Goal: Task Accomplishment & Management: Use online tool/utility

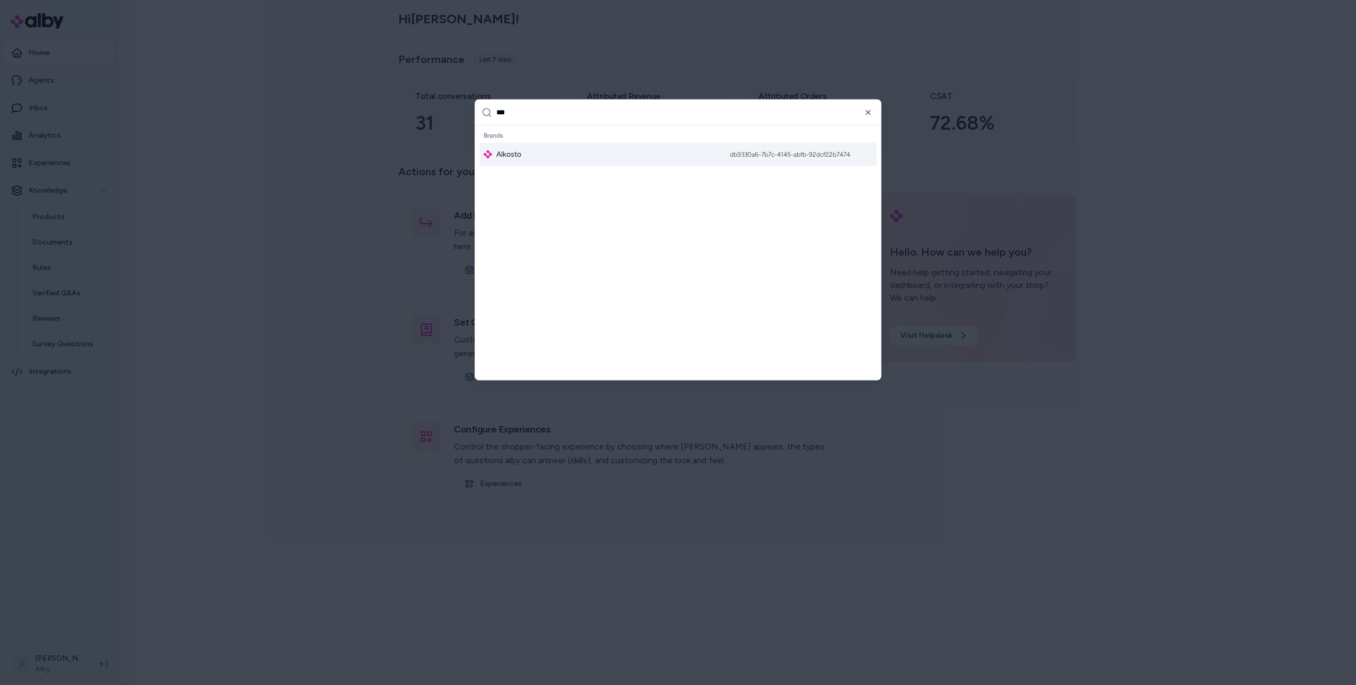
type input "****"
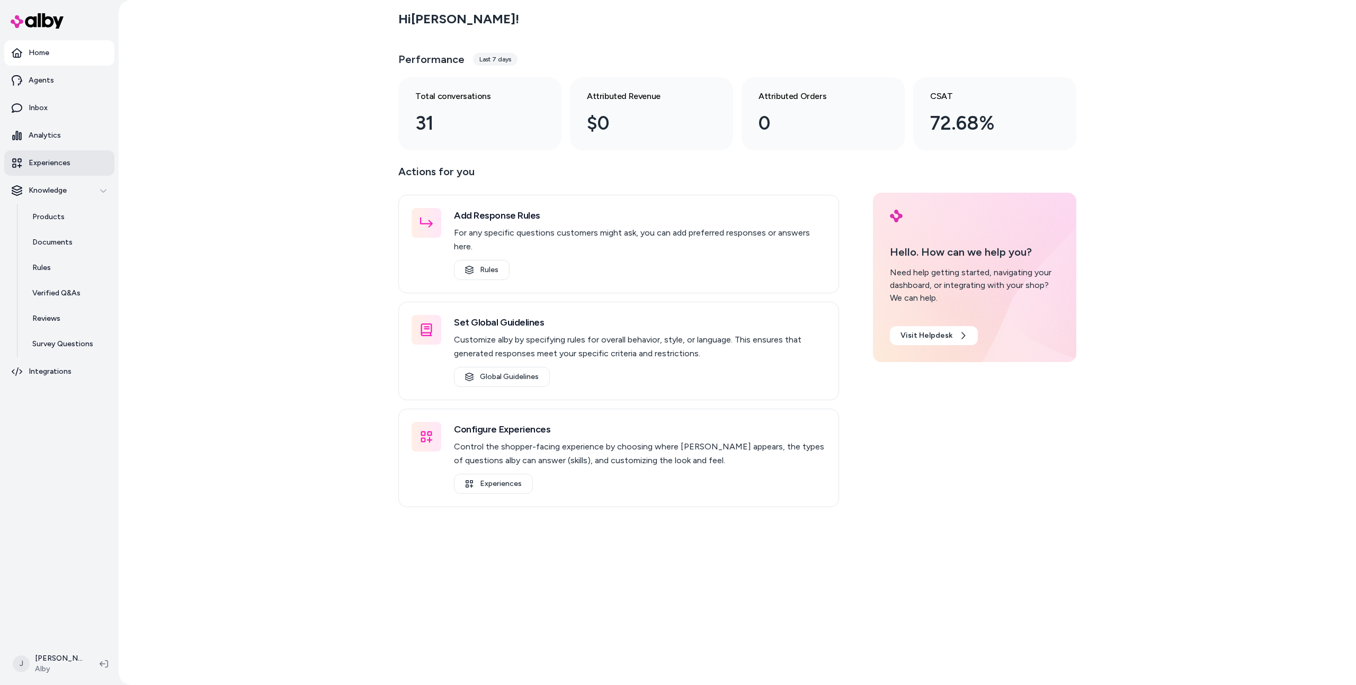
click at [79, 164] on link "Experiences" at bounding box center [59, 162] width 110 height 25
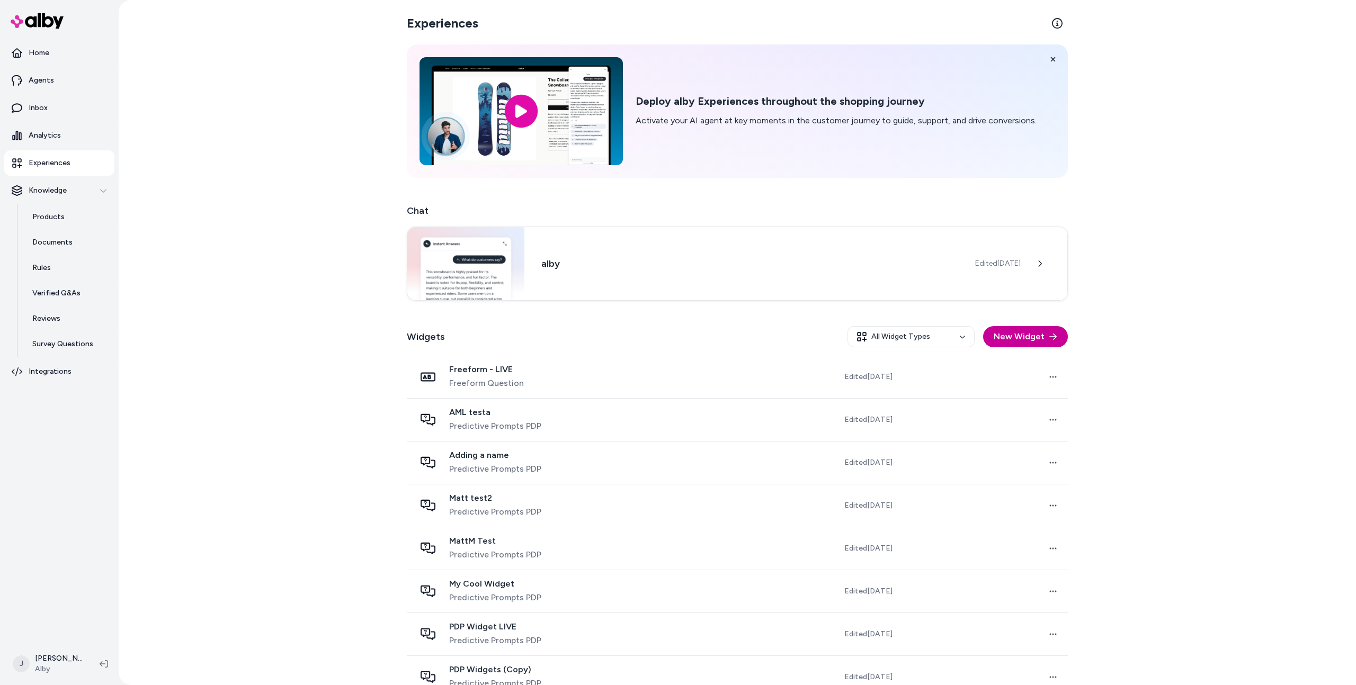
click at [1016, 334] on button "New Widget" at bounding box center [1025, 336] width 85 height 21
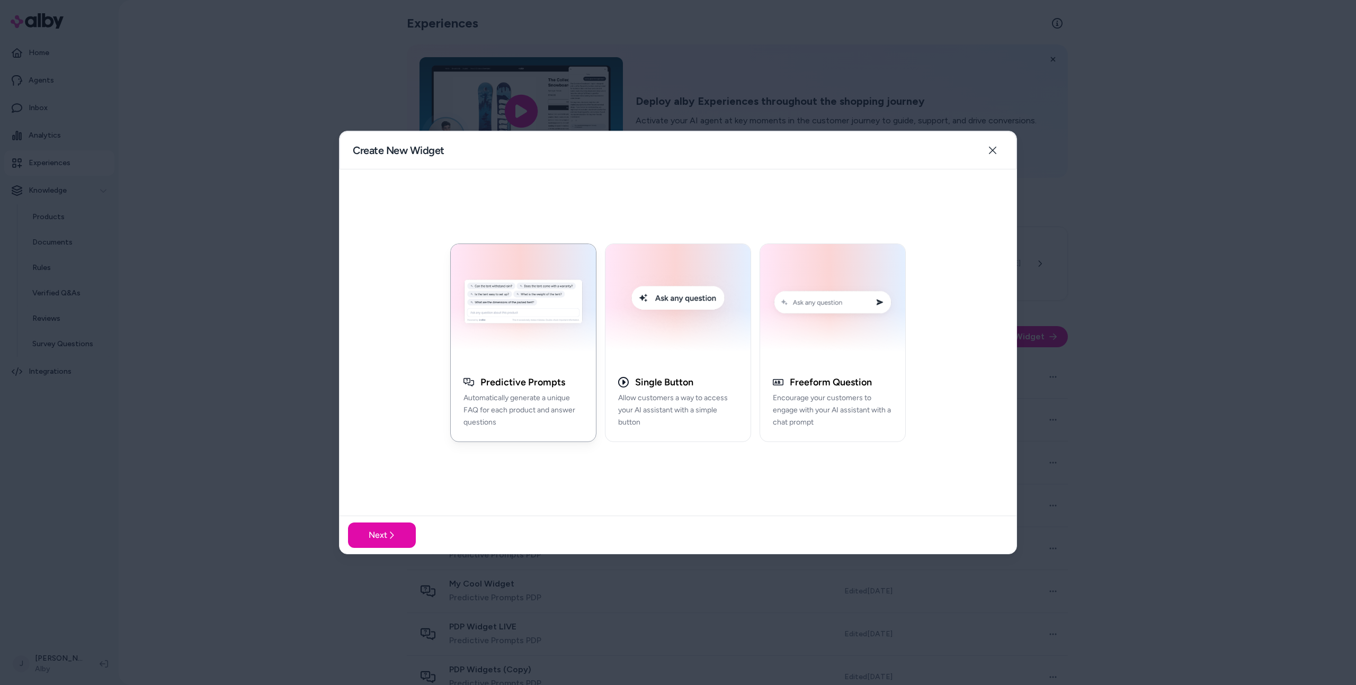
click at [1147, 276] on div at bounding box center [678, 342] width 1356 height 685
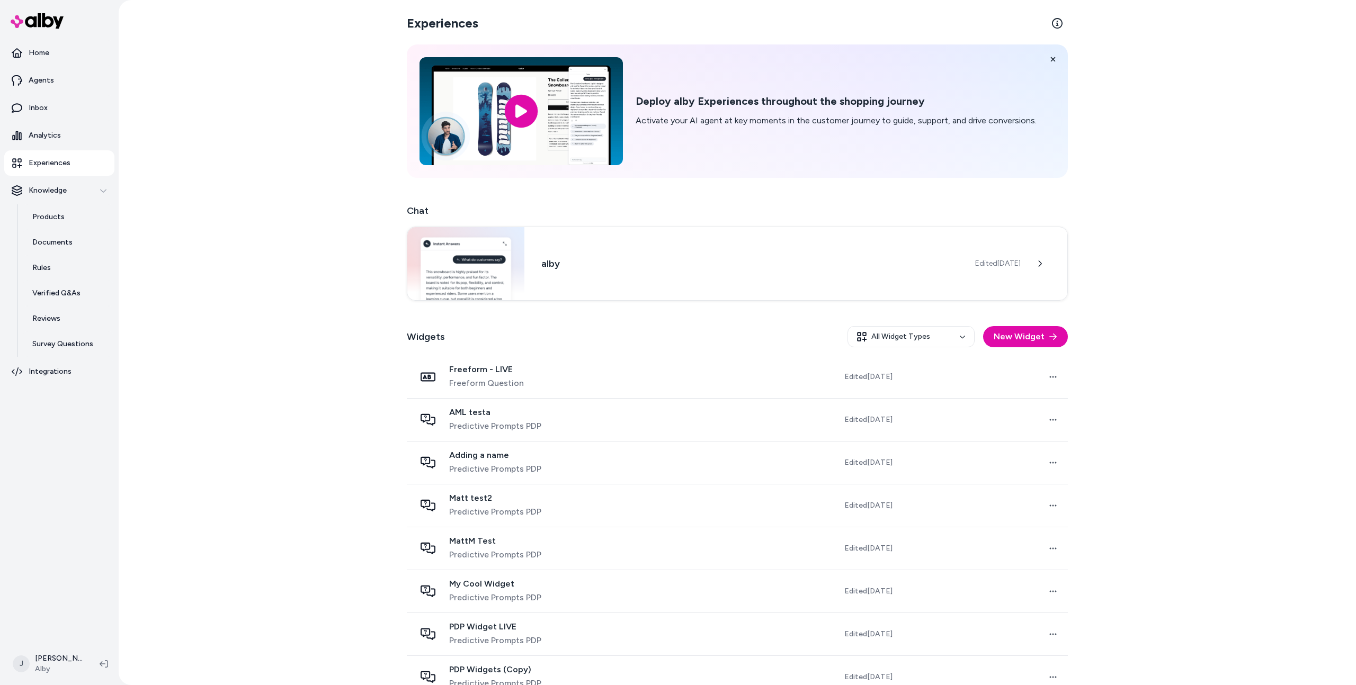
drag, startPoint x: 1100, startPoint y: 278, endPoint x: 1121, endPoint y: 281, distance: 21.0
click at [1110, 276] on div "Experiences Deploy alby Experiences throughout the shopping journey Activate yo…" at bounding box center [737, 342] width 1237 height 685
click at [1139, 287] on div "Experiences Deploy alby Experiences throughout the shopping journey Activate yo…" at bounding box center [737, 342] width 1237 height 685
drag, startPoint x: 1146, startPoint y: 315, endPoint x: 1151, endPoint y: 326, distance: 12.3
click at [1146, 315] on div "Experiences Deploy alby Experiences throughout the shopping journey Activate yo…" at bounding box center [737, 342] width 1237 height 685
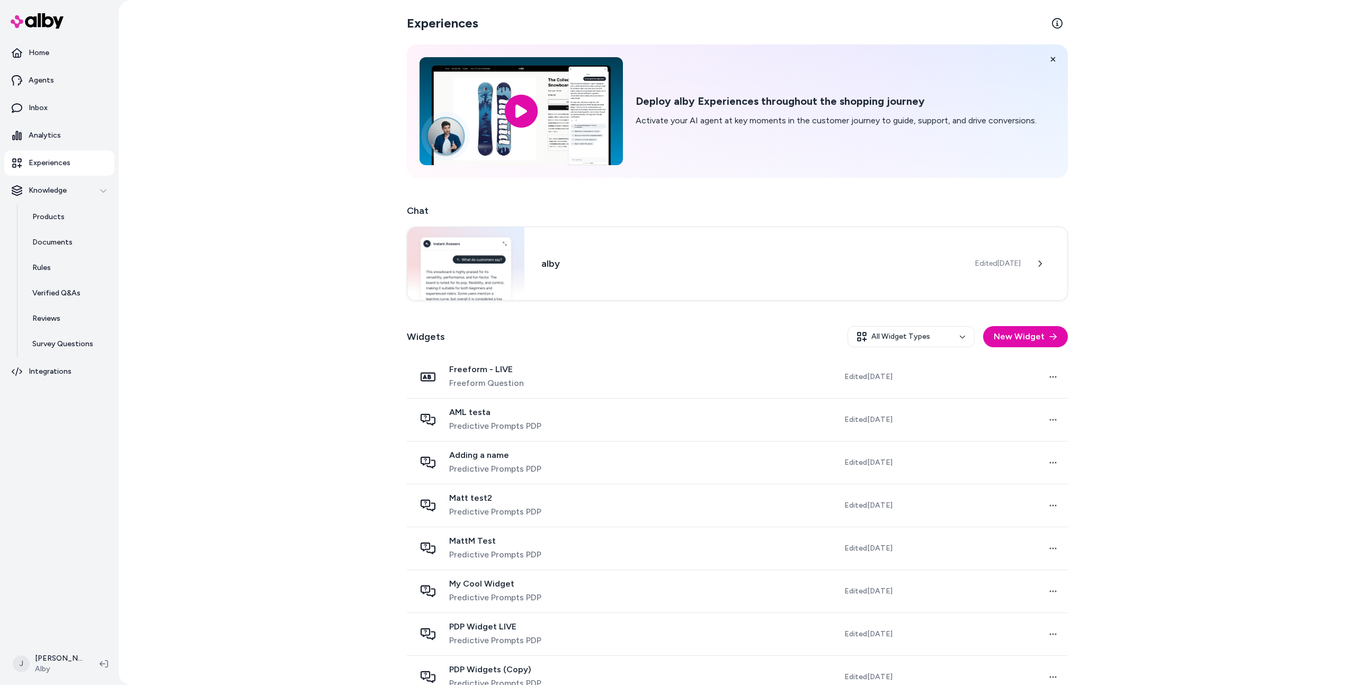
click at [1153, 327] on div "Experiences Deploy alby Experiences throughout the shopping journey Activate yo…" at bounding box center [737, 342] width 1237 height 685
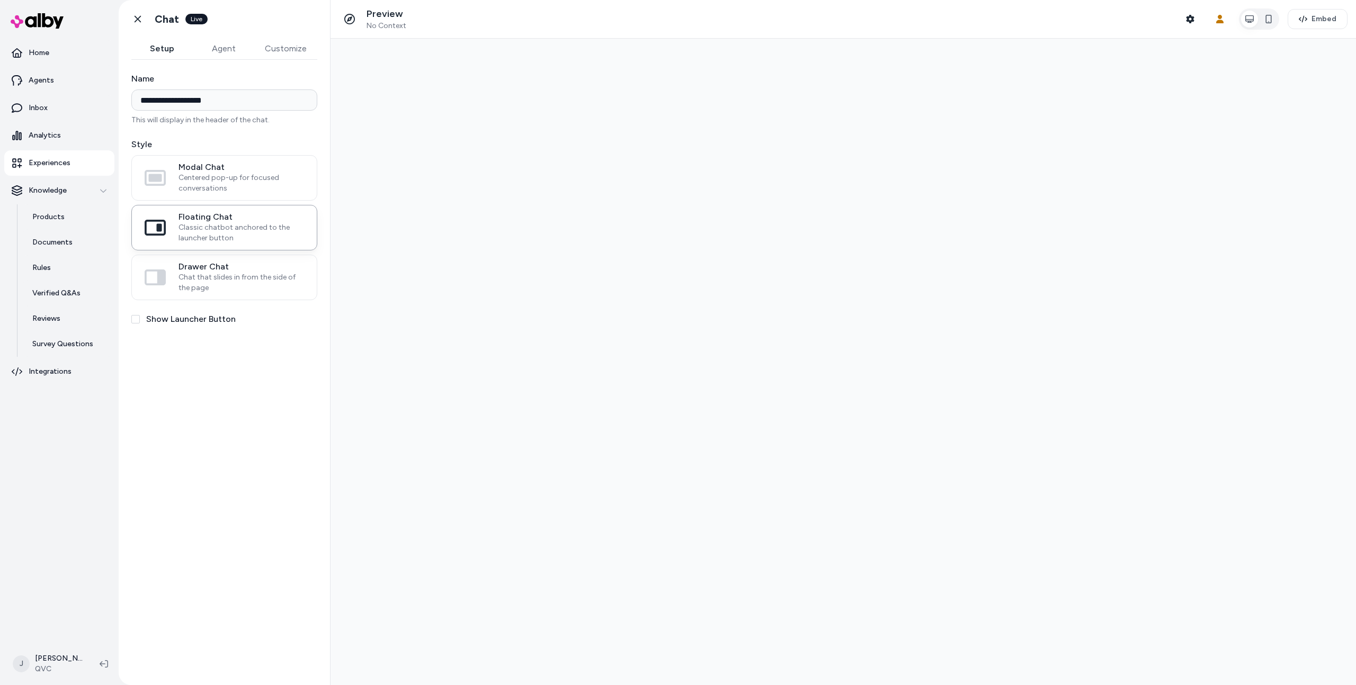
type input "**********"
click at [228, 494] on div "**********" at bounding box center [224, 366] width 211 height 613
click at [219, 508] on div "**********" at bounding box center [224, 366] width 211 height 613
click at [217, 538] on div "**********" at bounding box center [224, 366] width 211 height 613
drag, startPoint x: 272, startPoint y: 408, endPoint x: 229, endPoint y: 354, distance: 69.0
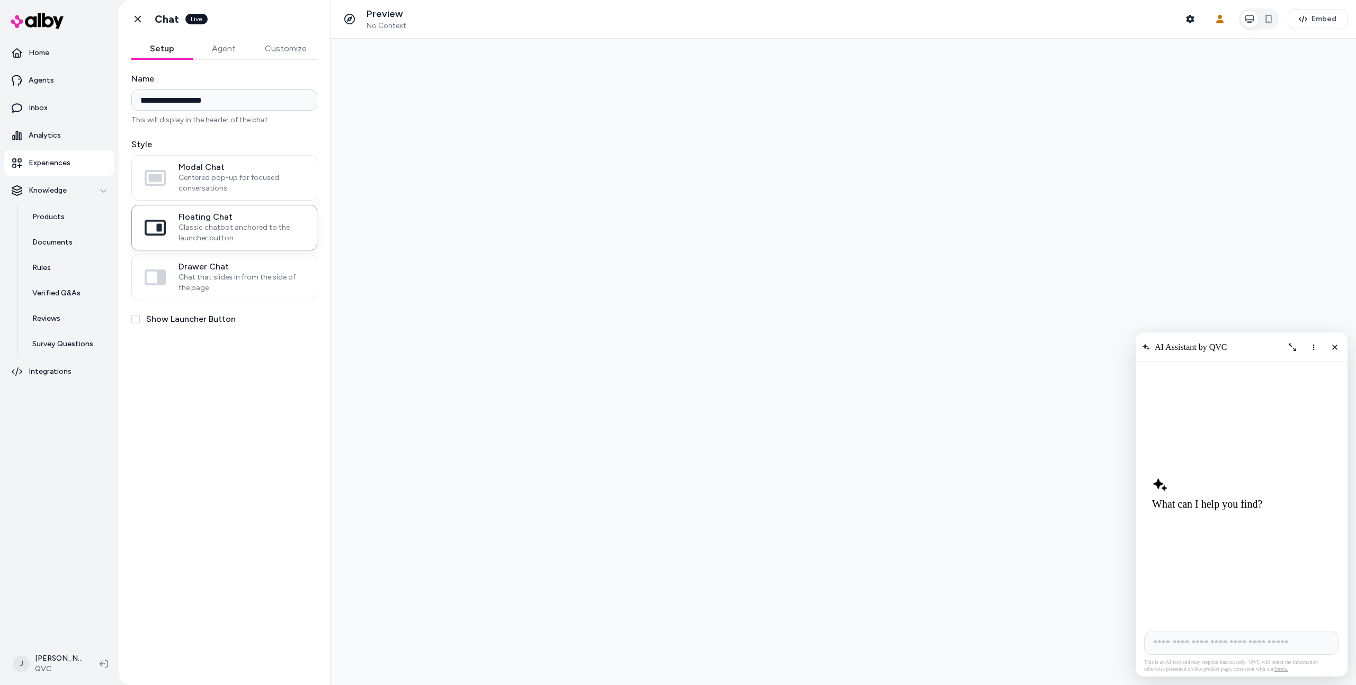
click at [271, 408] on div "**********" at bounding box center [224, 366] width 211 height 613
click at [207, 322] on label "Show Launcher Button" at bounding box center [191, 319] width 90 height 13
click at [140, 322] on button "Show Launcher Button" at bounding box center [135, 319] width 8 height 8
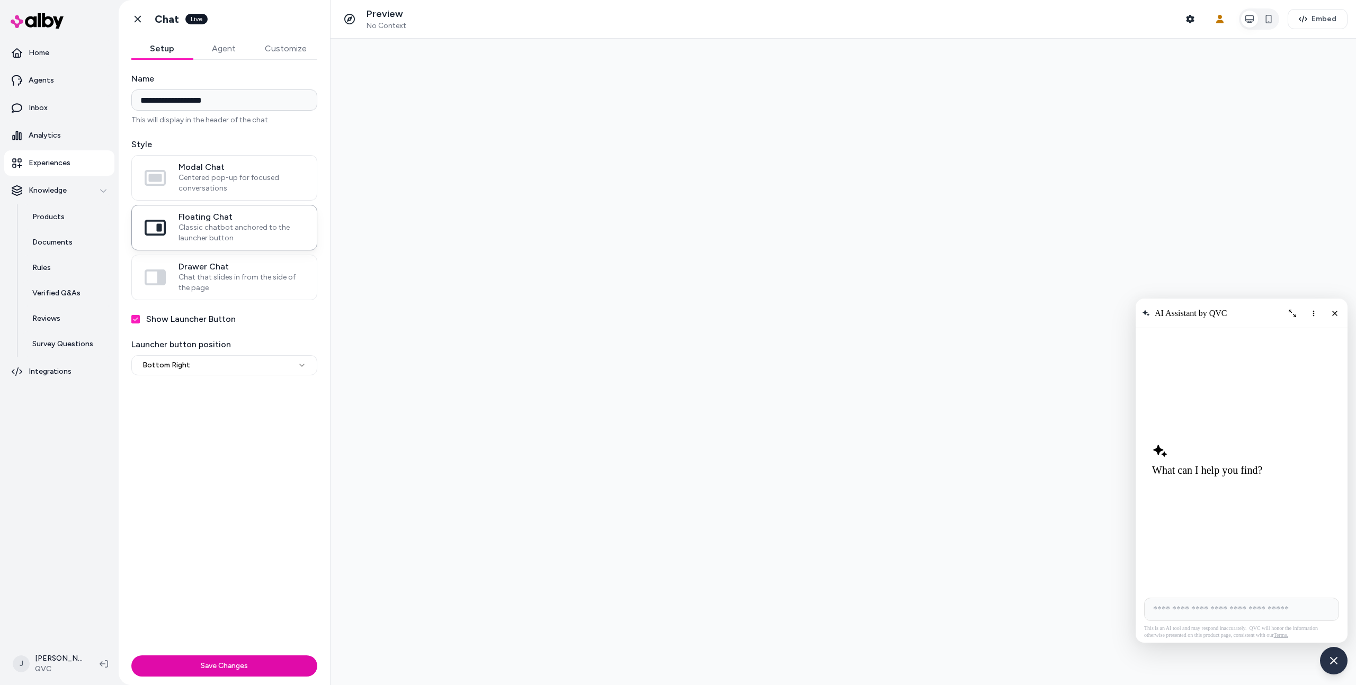
click at [196, 321] on label "Show Launcher Button" at bounding box center [191, 319] width 90 height 13
click at [140, 321] on button "Show Launcher Button" at bounding box center [135, 319] width 8 height 8
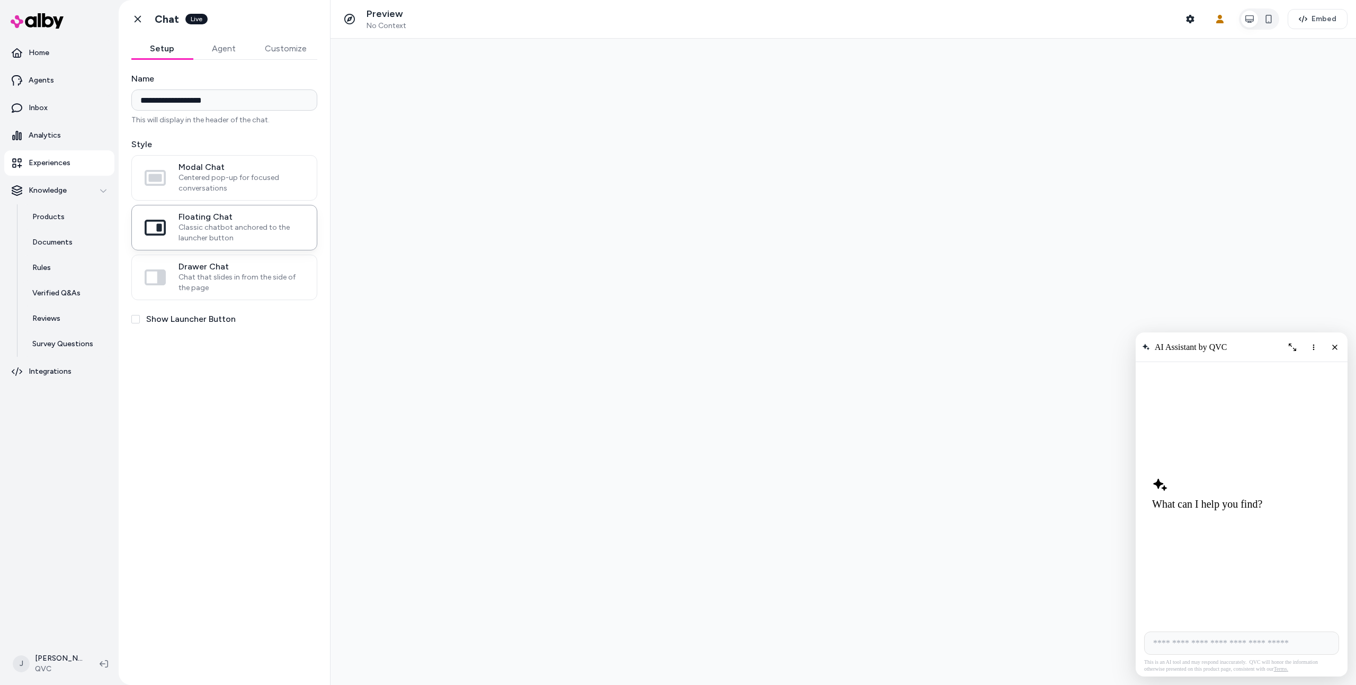
drag, startPoint x: 1195, startPoint y: 575, endPoint x: 1194, endPoint y: 589, distance: 14.3
click at [1195, 579] on div "What can I help you find?" at bounding box center [1241, 493] width 196 height 263
drag, startPoint x: 1193, startPoint y: 613, endPoint x: 1185, endPoint y: 617, distance: 8.8
click at [1192, 614] on div "What can I help you find?" at bounding box center [1241, 493] width 196 height 263
click at [1185, 638] on input "AI Shopping Assistant" at bounding box center [1241, 643] width 195 height 23
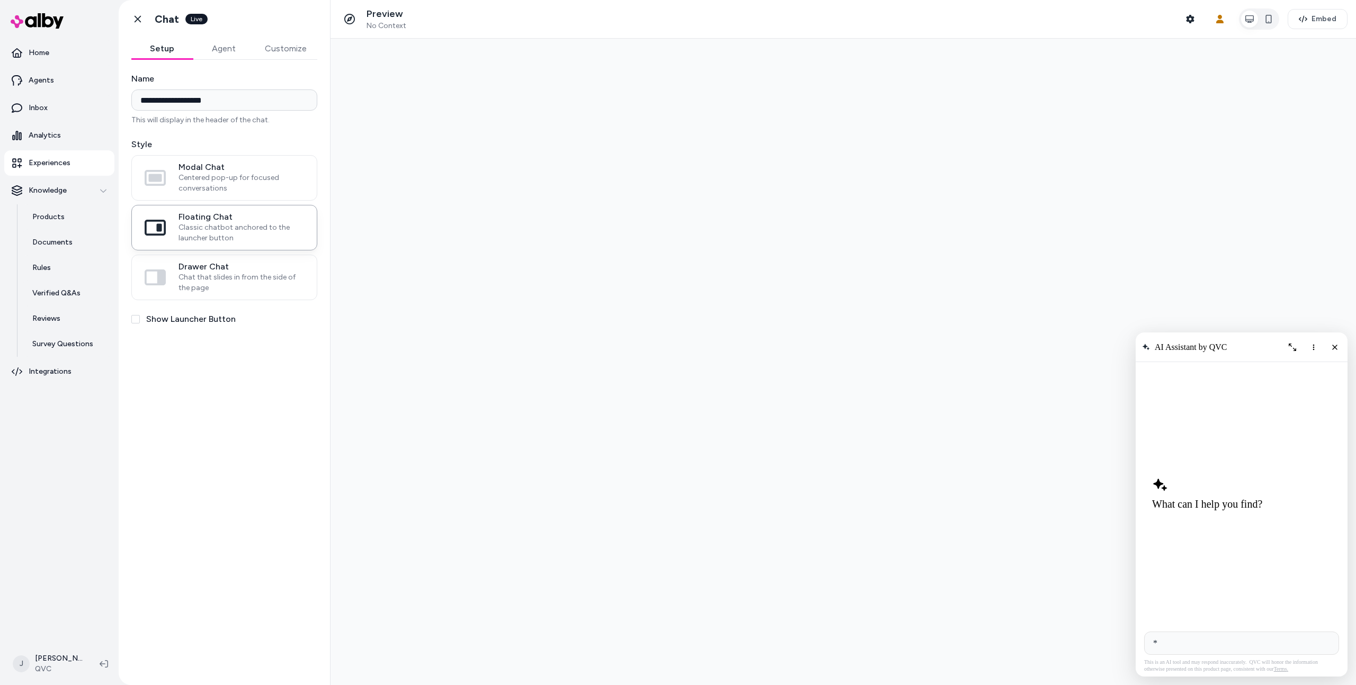
type input "**"
drag, startPoint x: 112, startPoint y: 650, endPoint x: 100, endPoint y: 676, distance: 28.4
click at [112, 651] on div "J Jason Deng QVC" at bounding box center [59, 664] width 119 height 42
click at [100, 676] on div "J Jason Deng QVC" at bounding box center [59, 664] width 119 height 42
click at [104, 666] on icon at bounding box center [104, 664] width 8 height 8
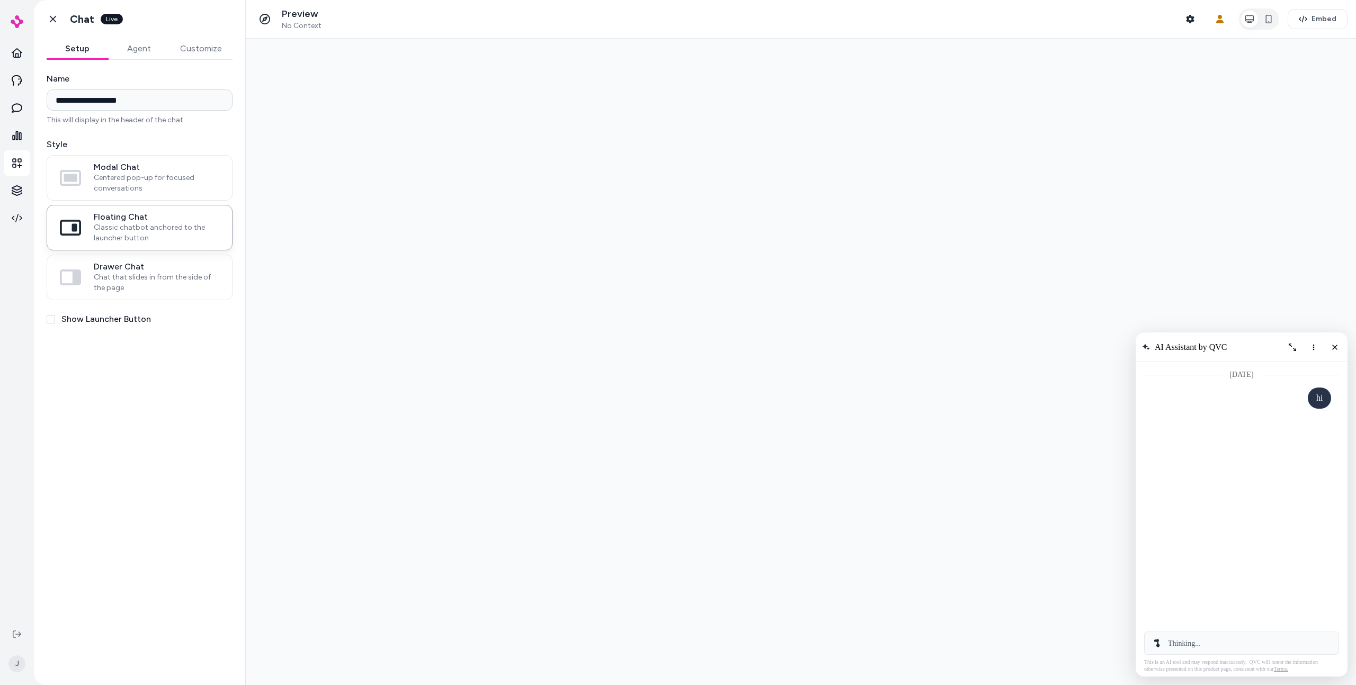
click at [155, 551] on div "**********" at bounding box center [139, 366] width 211 height 613
click at [1269, 388] on div "Today" at bounding box center [1241, 403] width 196 height 82
click at [1245, 433] on div "AI Shopping Assistant" at bounding box center [1241, 430] width 179 height 26
click at [1331, 348] on icon "Close chat" at bounding box center [1334, 347] width 9 height 9
click at [1190, 452] on div at bounding box center [801, 362] width 1110 height 647
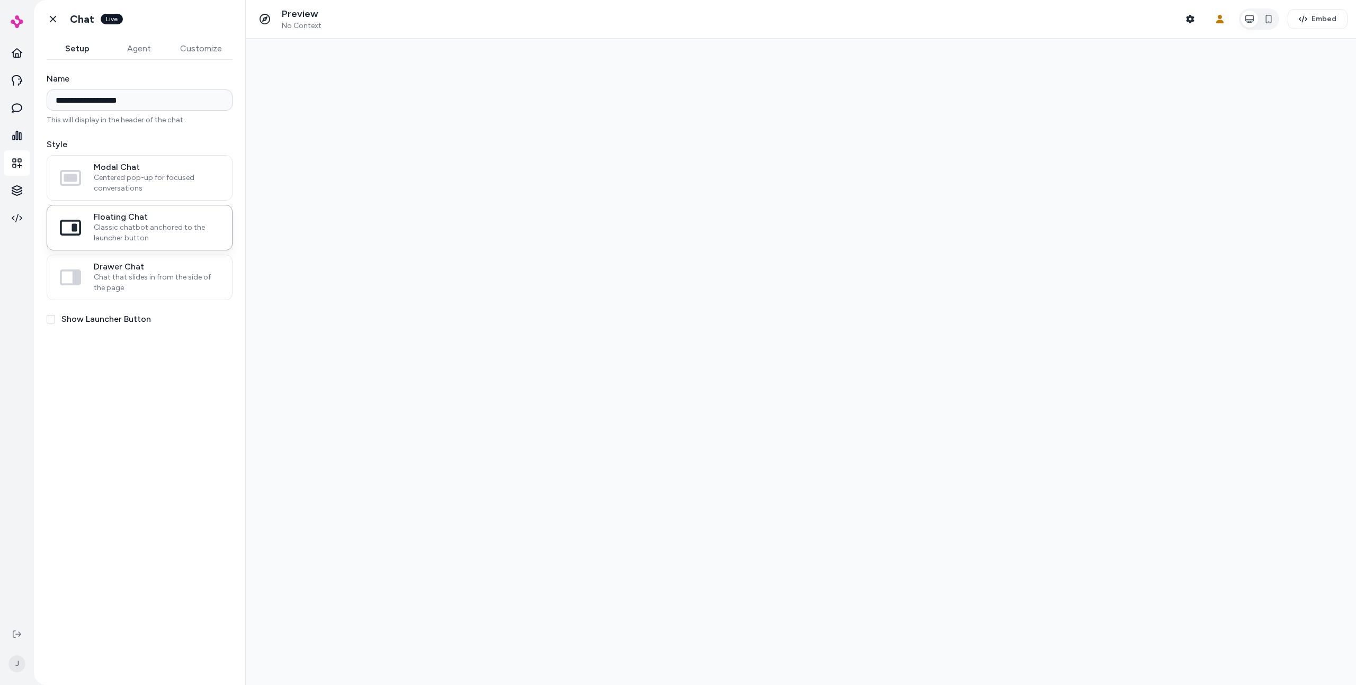
type input "**********"
click at [554, 392] on div at bounding box center [801, 362] width 1110 height 647
click at [421, 471] on div at bounding box center [801, 362] width 1110 height 647
click at [368, 157] on div at bounding box center [801, 362] width 1110 height 647
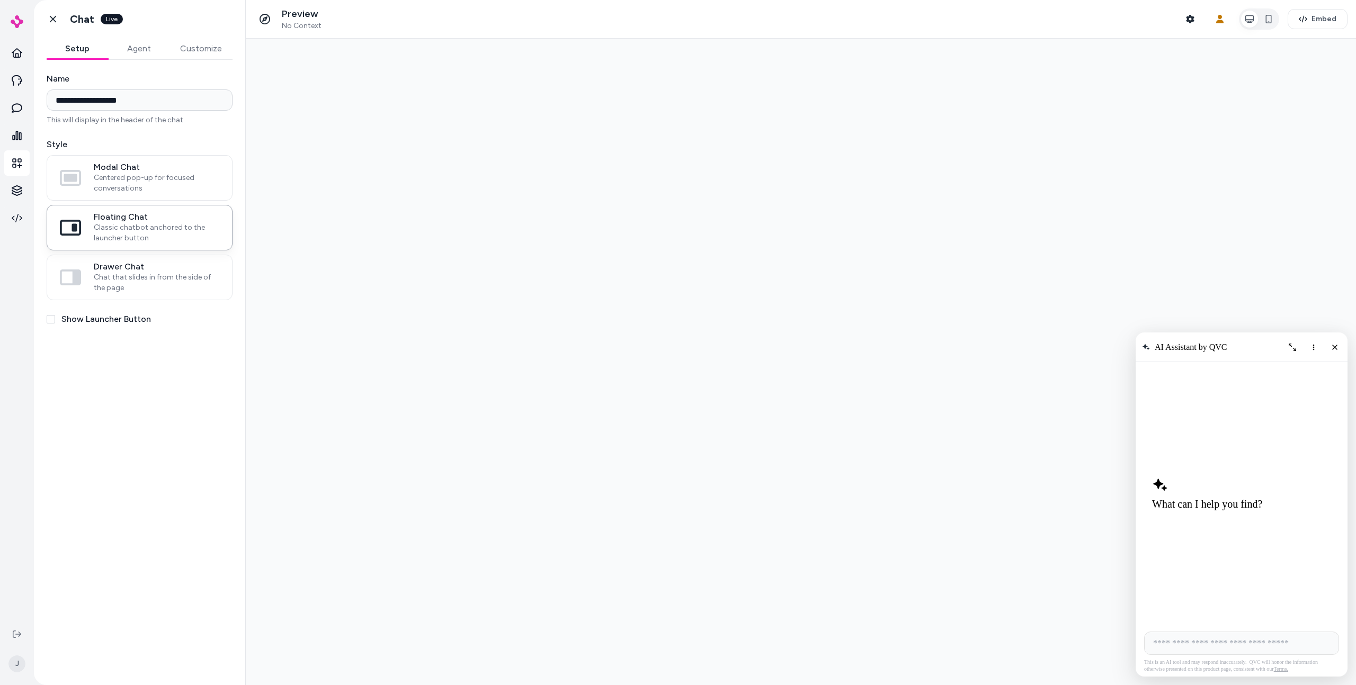
drag, startPoint x: 410, startPoint y: 243, endPoint x: 460, endPoint y: 298, distance: 74.2
click at [410, 244] on div at bounding box center [801, 362] width 1110 height 647
click at [470, 299] on div at bounding box center [801, 362] width 1110 height 647
drag, startPoint x: 499, startPoint y: 253, endPoint x: 512, endPoint y: 282, distance: 32.3
click at [499, 253] on div at bounding box center [801, 362] width 1110 height 647
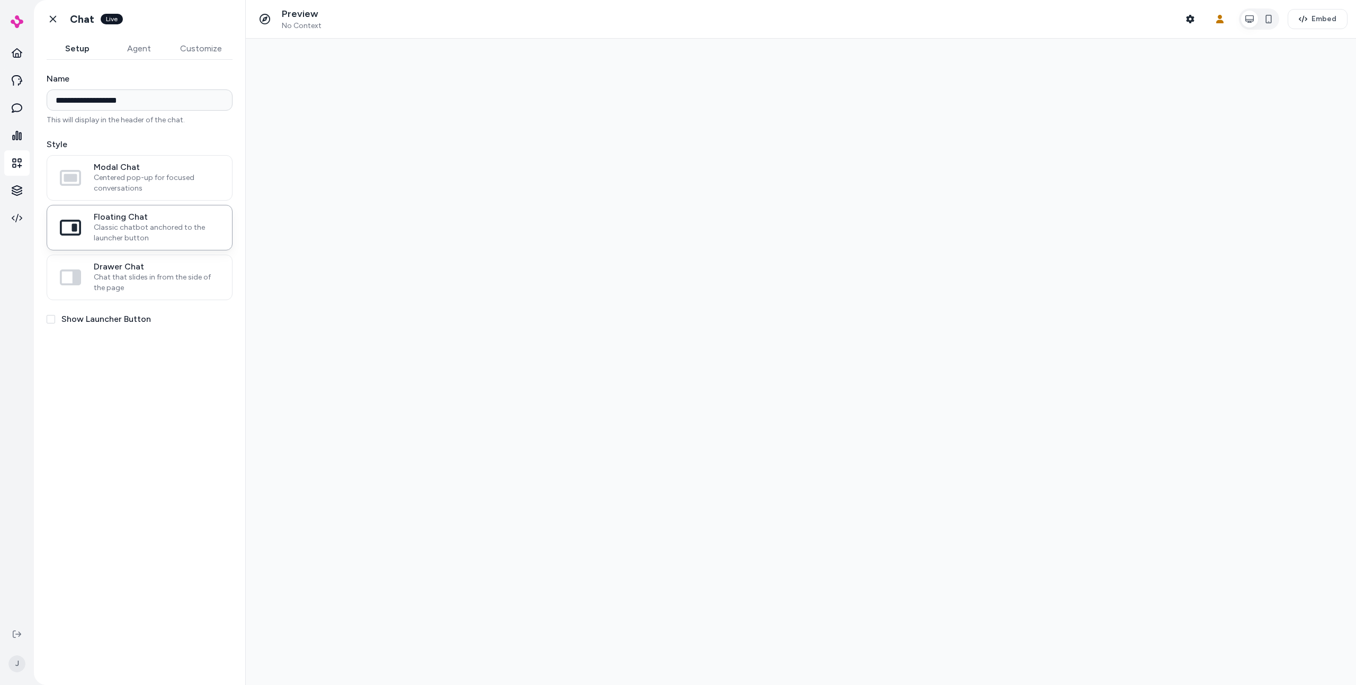
type input "**********"
click at [1231, 640] on input "AI Shopping Assistant" at bounding box center [1241, 643] width 195 height 23
click at [1202, 650] on input "AI Shopping Assistant" at bounding box center [1241, 643] width 195 height 23
type input "**"
click at [1314, 348] on icon "Expand chat" at bounding box center [1313, 347] width 7 height 7
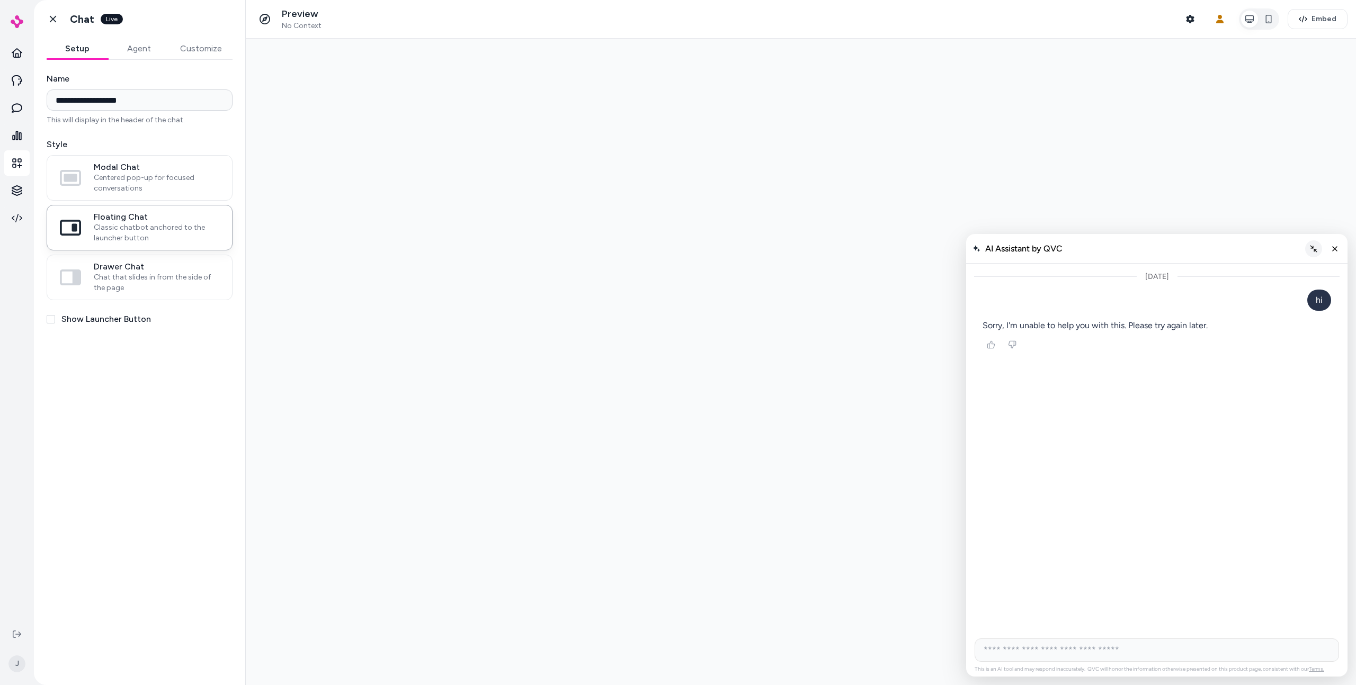
click at [1313, 241] on button "Collapse chat" at bounding box center [1313, 248] width 17 height 17
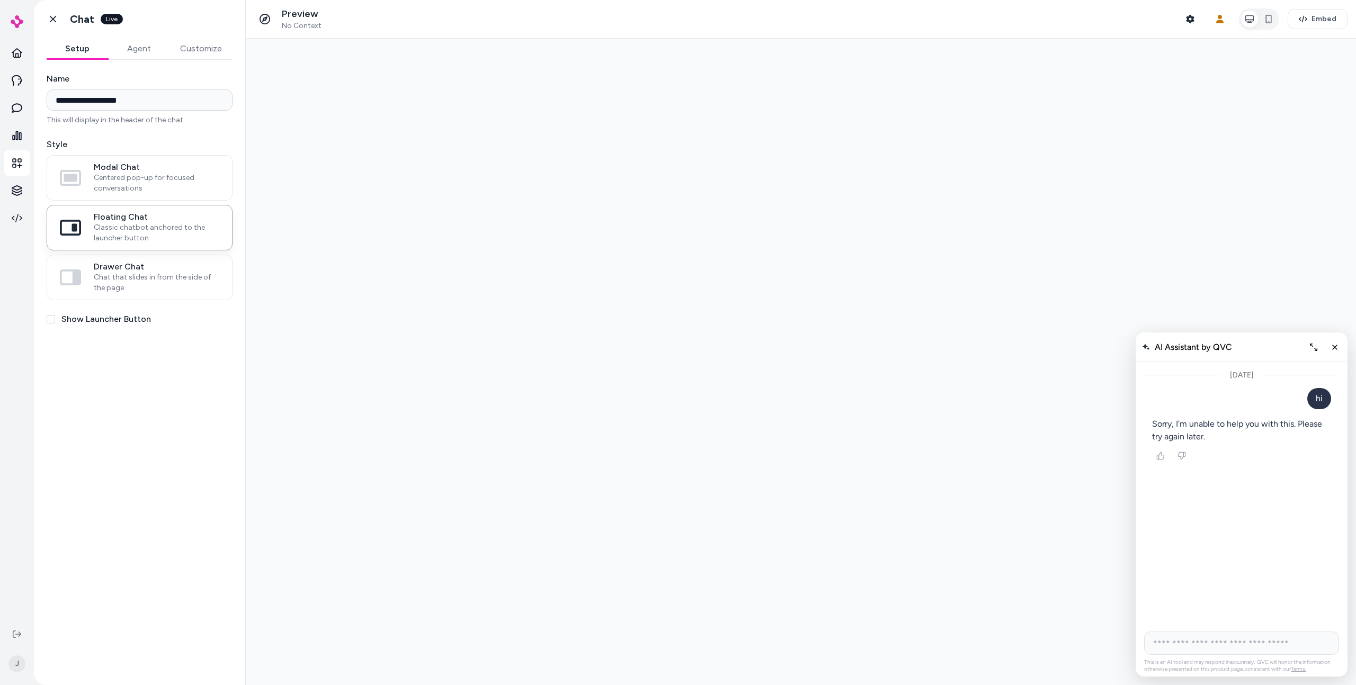
click at [823, 278] on div at bounding box center [801, 362] width 1110 height 647
click at [772, 299] on div at bounding box center [801, 362] width 1110 height 647
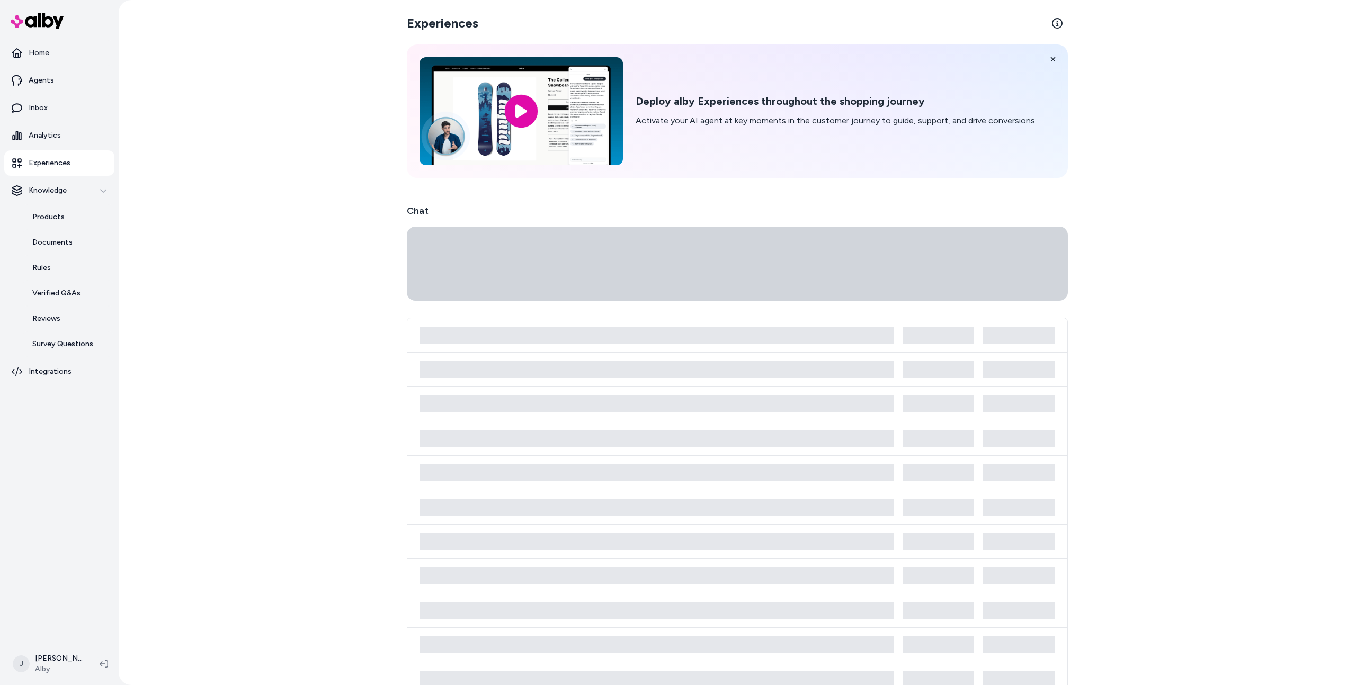
click at [366, 244] on div "Experiences Deploy alby Experiences throughout the shopping journey Activate yo…" at bounding box center [737, 342] width 1237 height 685
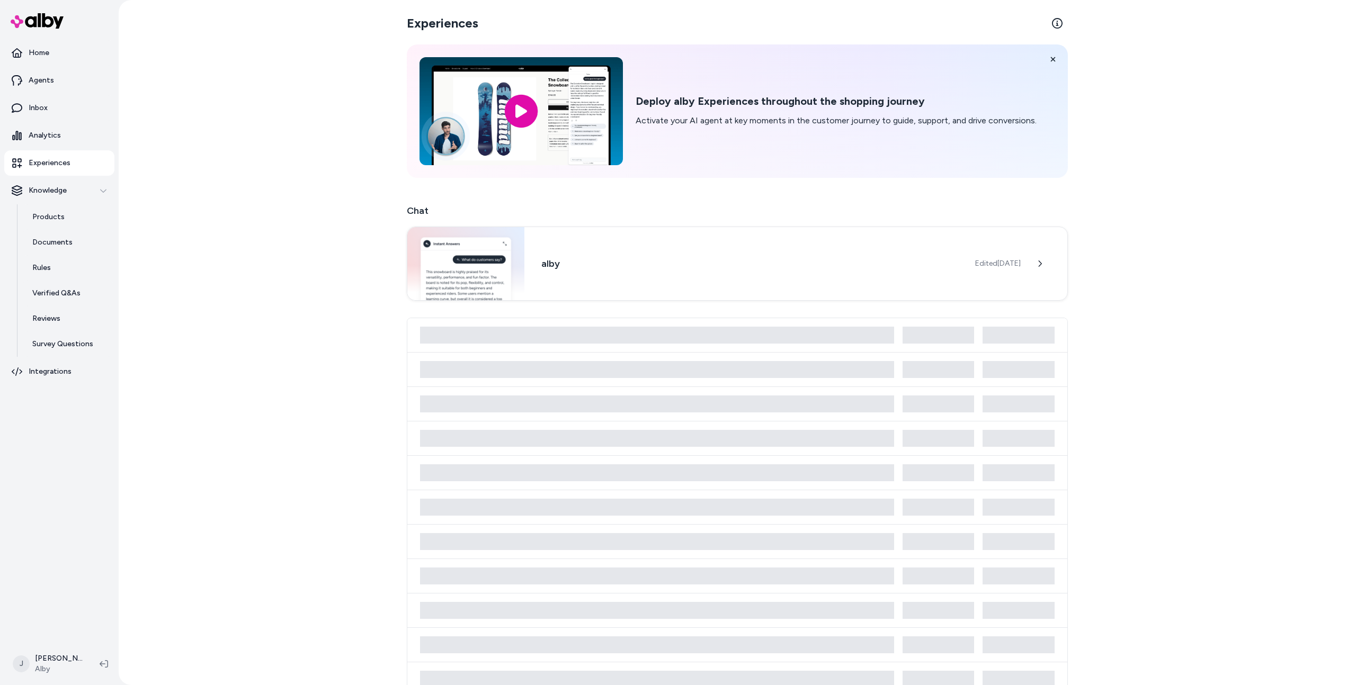
click at [244, 287] on div "Experiences Deploy alby Experiences throughout the shopping journey Activate yo…" at bounding box center [737, 342] width 1237 height 685
click at [236, 299] on div "Experiences Deploy alby Experiences throughout the shopping journey Activate yo…" at bounding box center [737, 342] width 1237 height 685
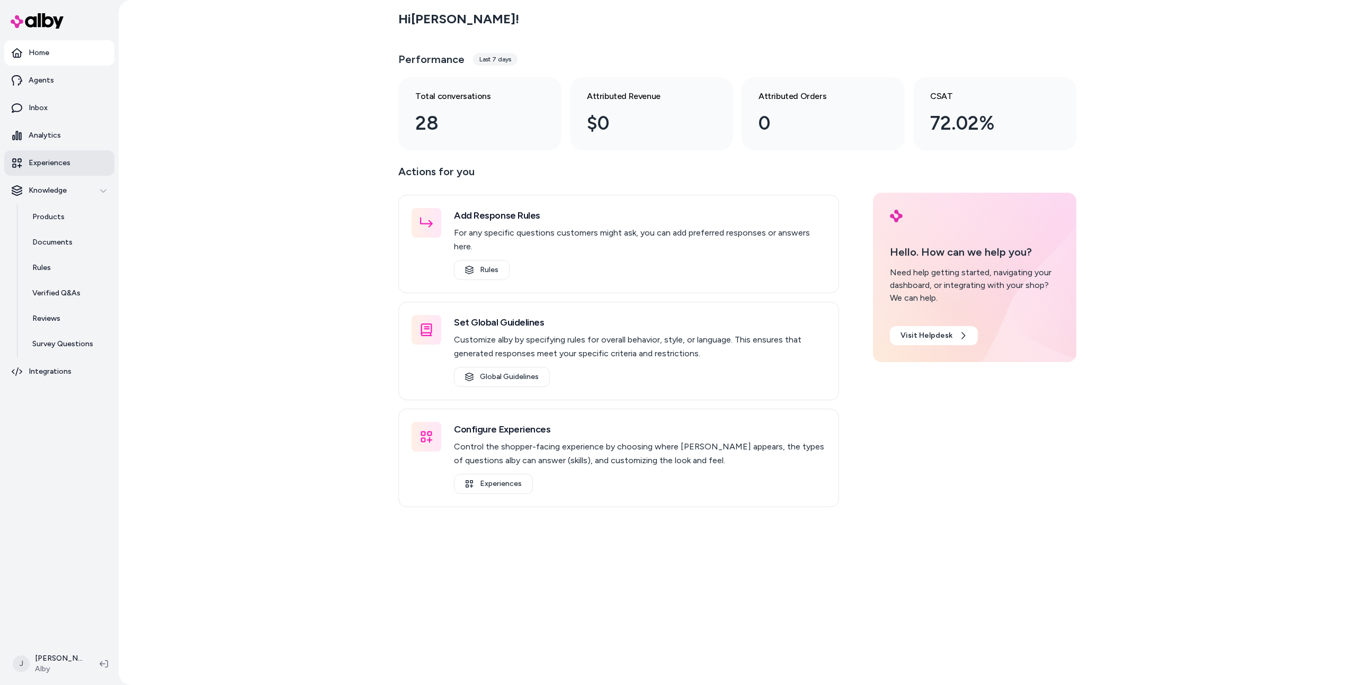
click at [93, 161] on link "Experiences" at bounding box center [59, 162] width 110 height 25
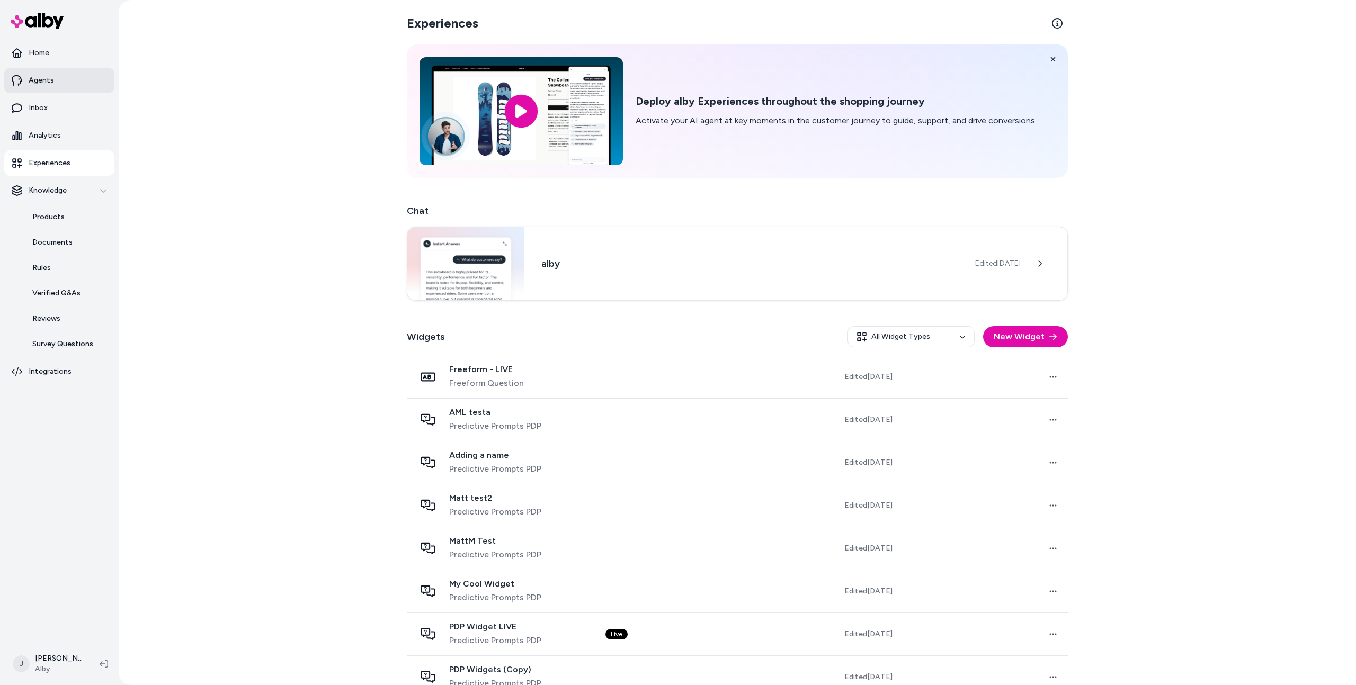
click at [87, 84] on link "Agents" at bounding box center [59, 80] width 110 height 25
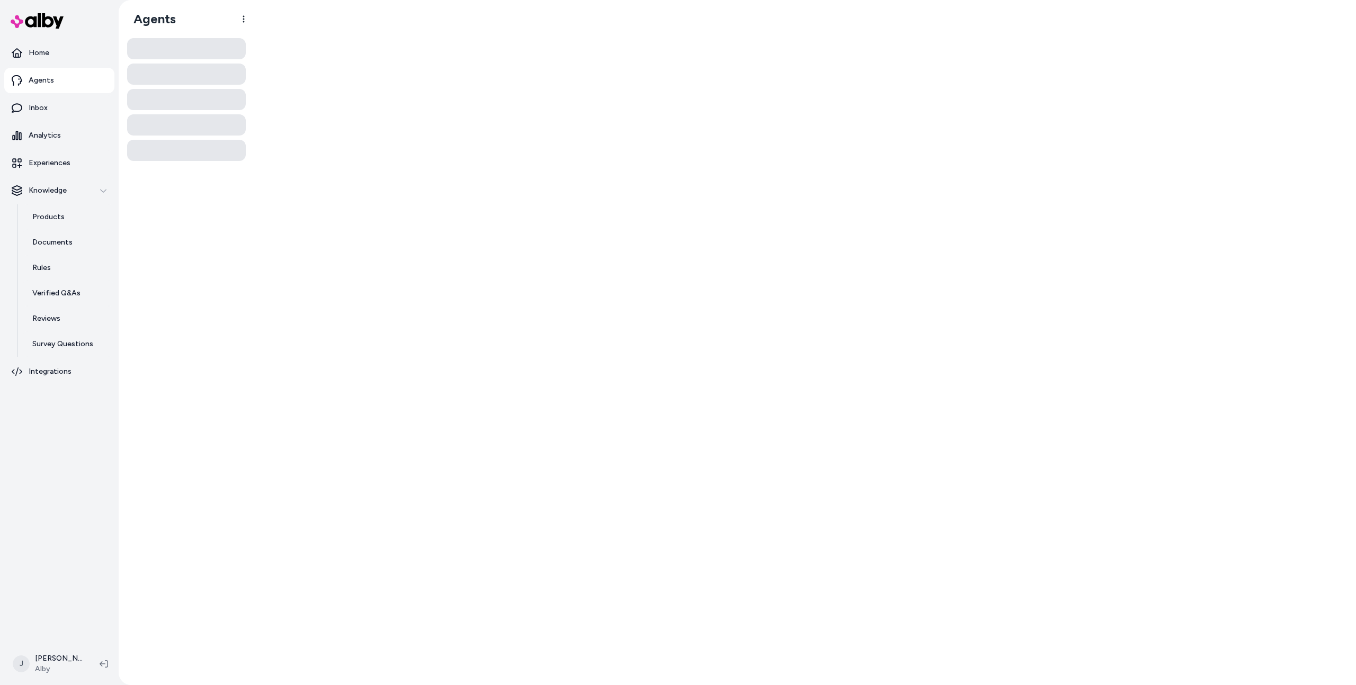
click at [150, 214] on div at bounding box center [186, 357] width 119 height 639
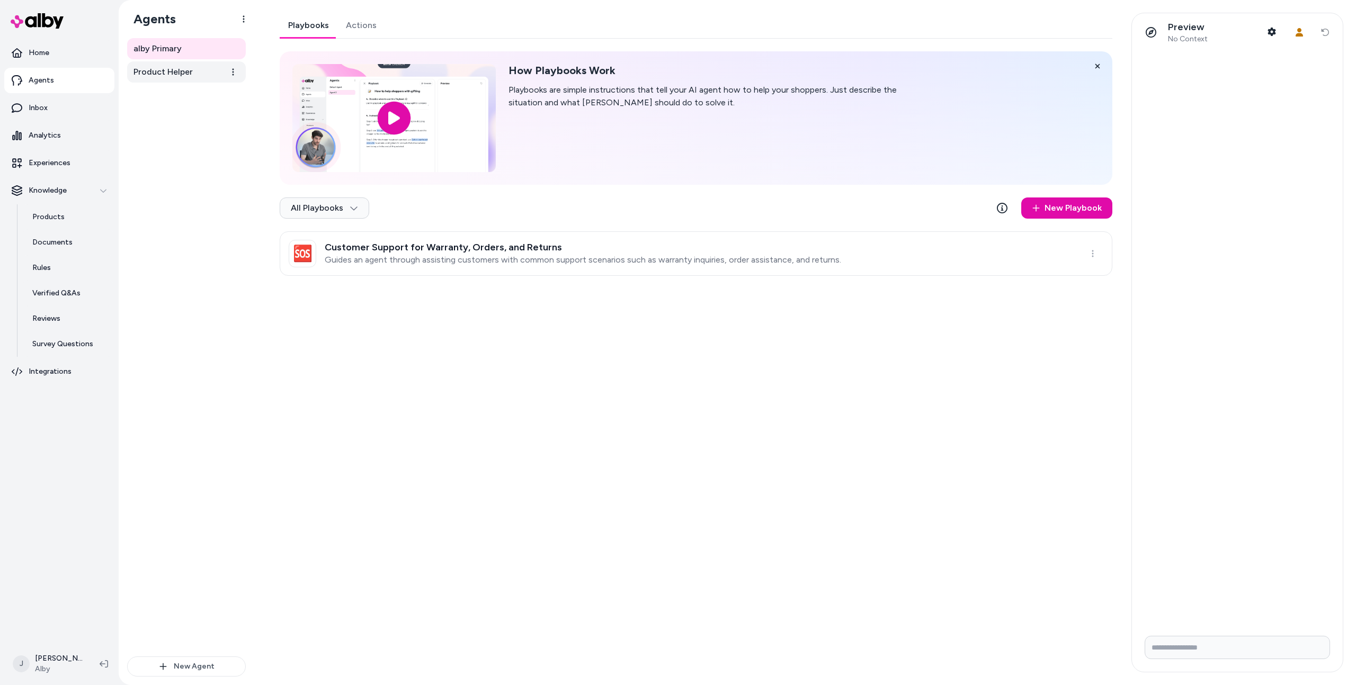
click at [183, 66] on span "Product Helper" at bounding box center [162, 72] width 59 height 13
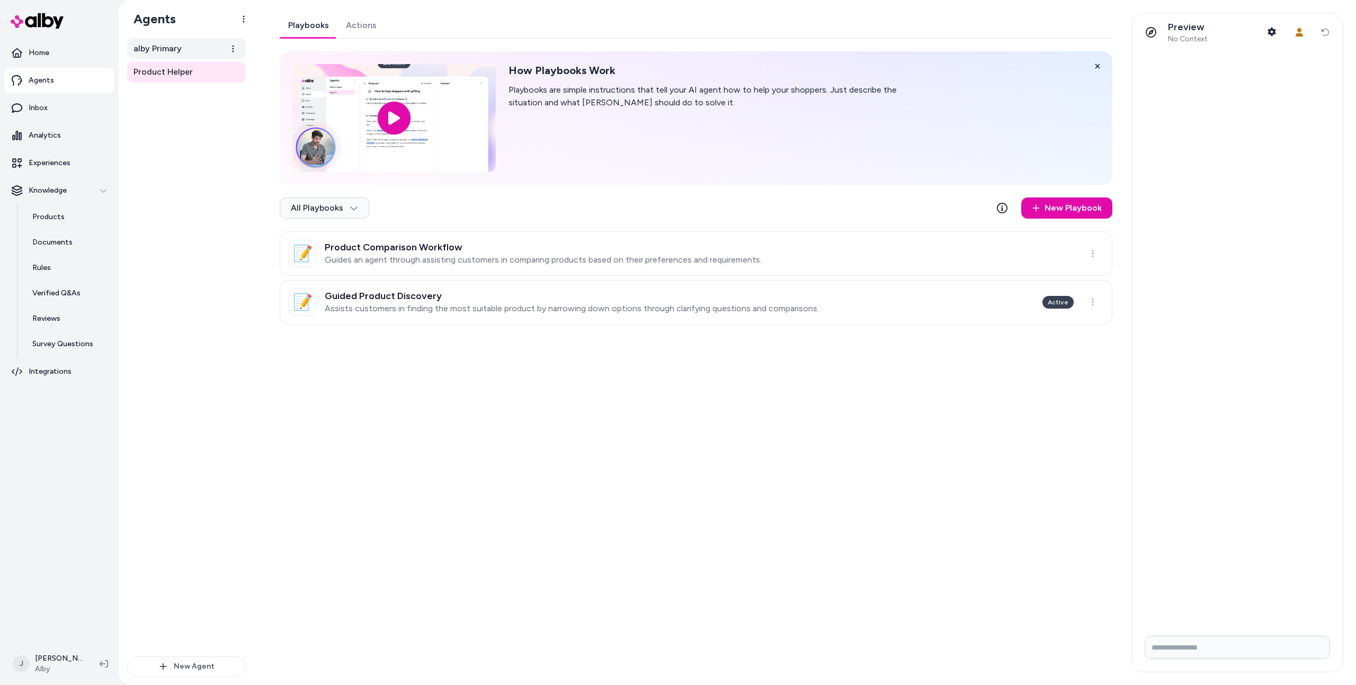
click at [167, 46] on span "alby Primary" at bounding box center [157, 48] width 48 height 13
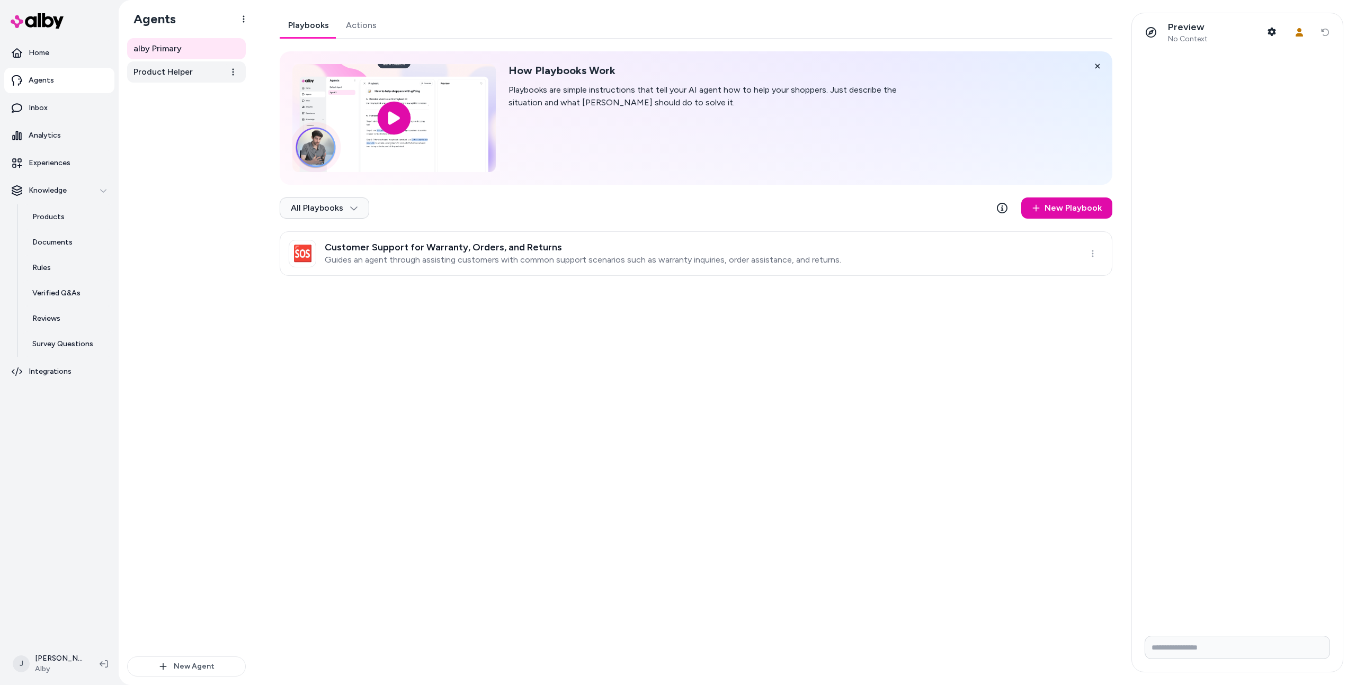
click at [166, 66] on span "Product Helper" at bounding box center [162, 72] width 59 height 13
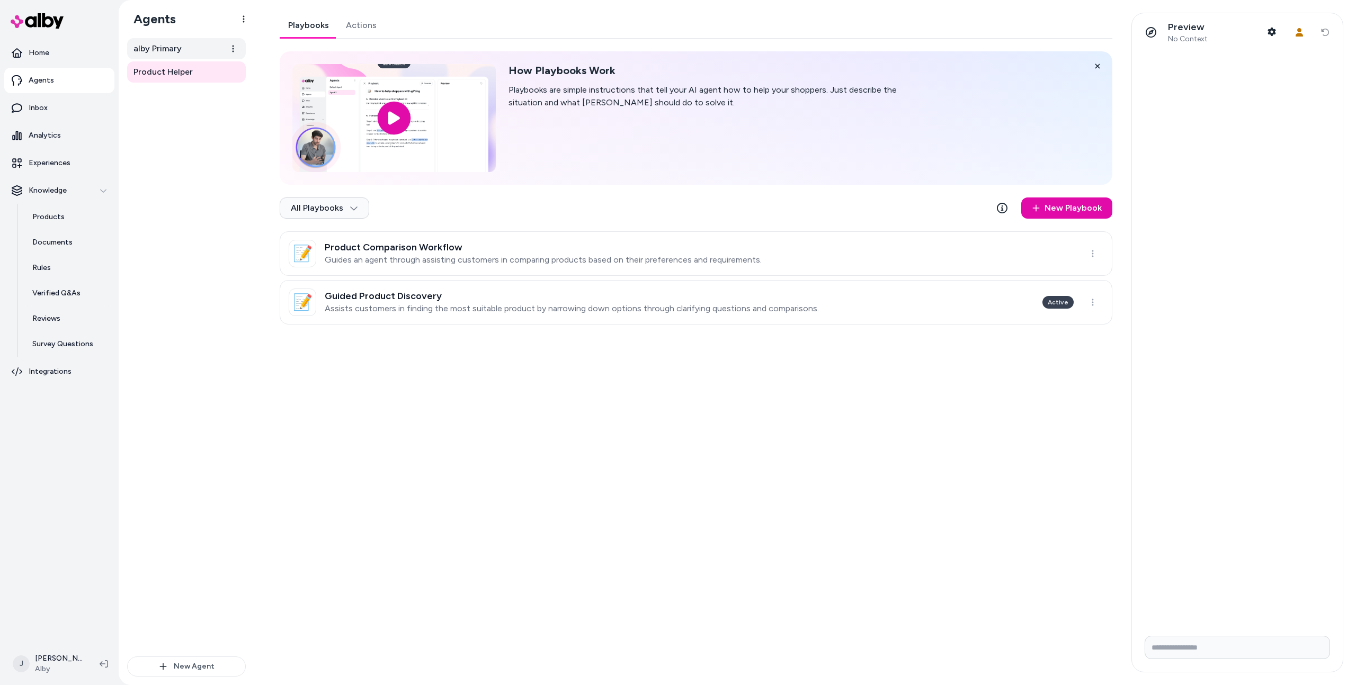
click at [166, 47] on span "alby Primary" at bounding box center [157, 48] width 48 height 13
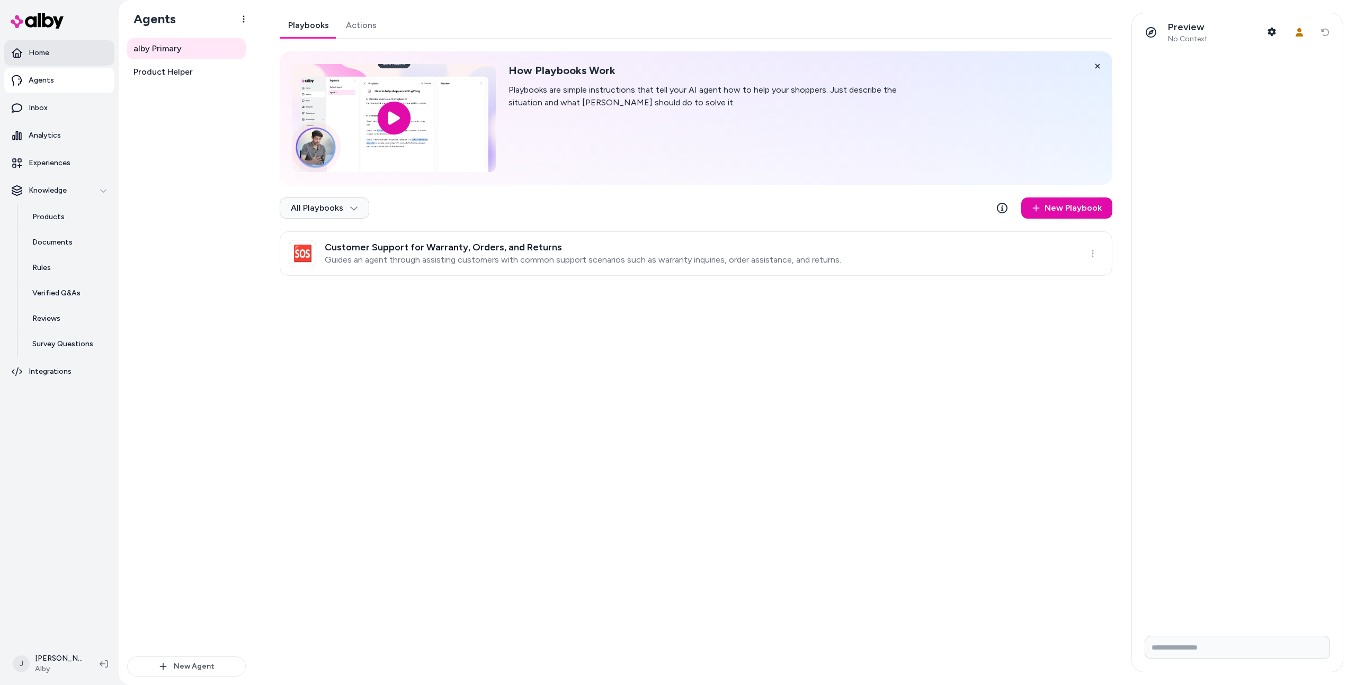
click at [66, 60] on link "Home" at bounding box center [59, 52] width 110 height 25
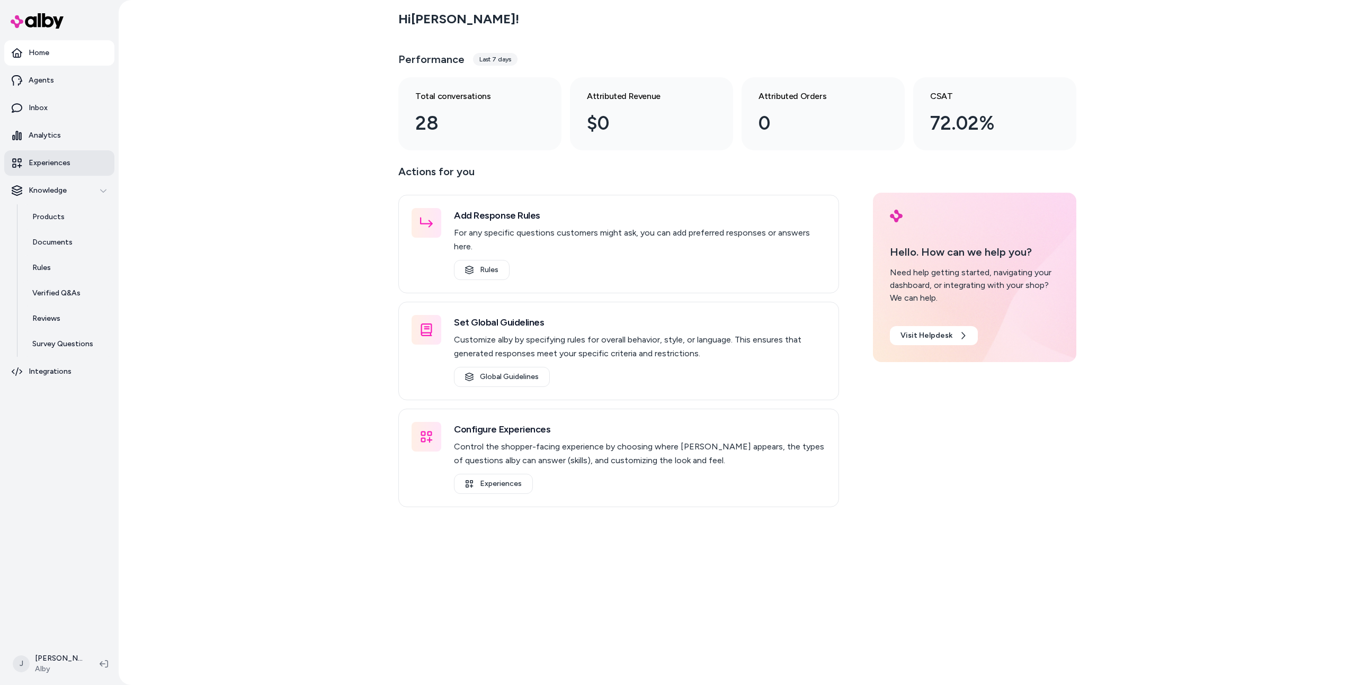
click at [61, 159] on p "Experiences" at bounding box center [50, 163] width 42 height 11
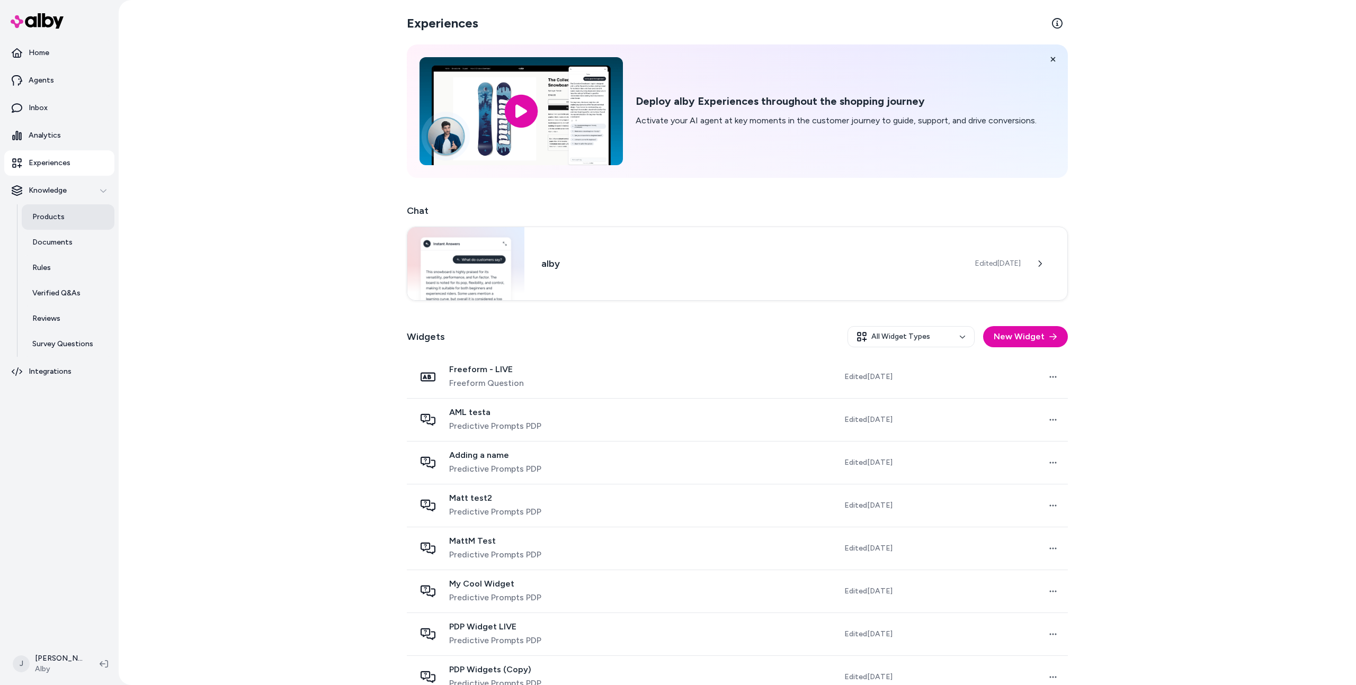
click at [62, 217] on link "Products" at bounding box center [68, 216] width 93 height 25
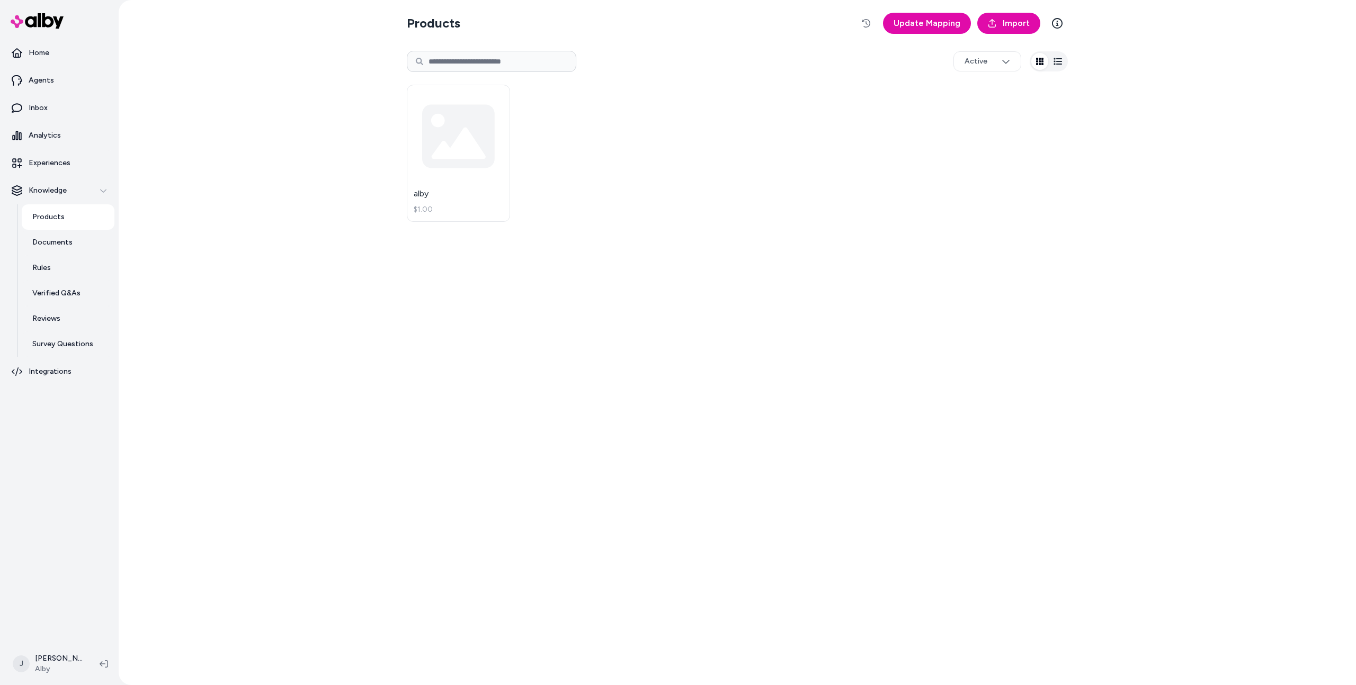
click at [321, 244] on div "Products Update Mapping Import Active alby $1.00" at bounding box center [737, 342] width 1237 height 685
